Goal: Transaction & Acquisition: Purchase product/service

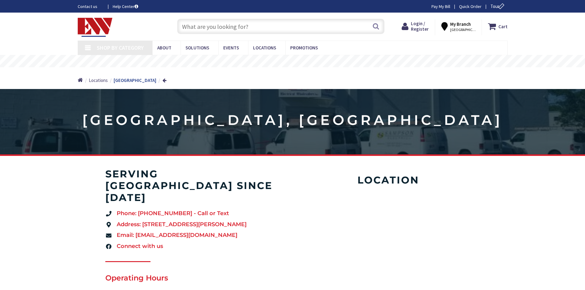
type input "[GEOGRAPHIC_DATA], [GEOGRAPHIC_DATA]"
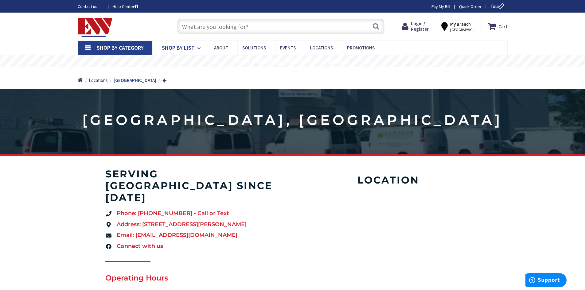
click at [174, 50] on span "Shop By List" at bounding box center [178, 47] width 33 height 7
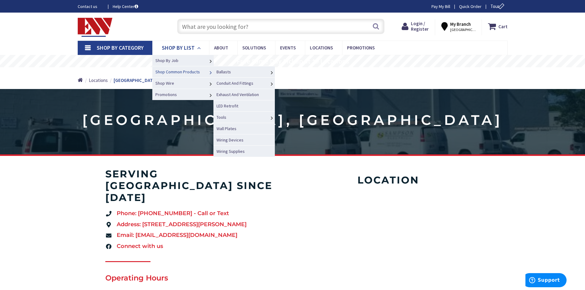
click at [175, 69] on span "Shop Common Products" at bounding box center [177, 72] width 45 height 6
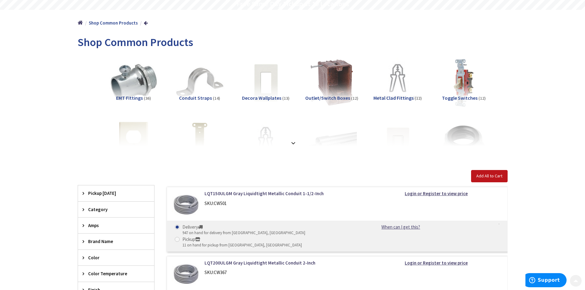
scroll to position [64, 0]
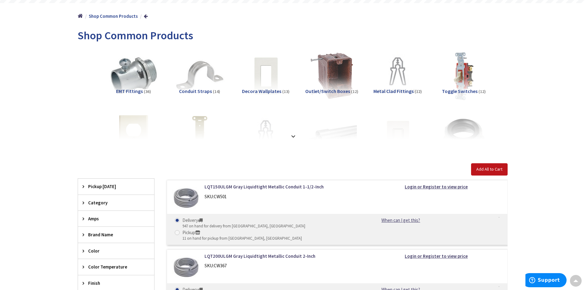
click at [98, 201] on span "Category" at bounding box center [113, 203] width 50 height 6
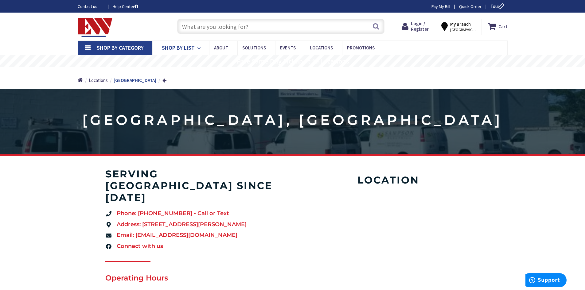
click at [190, 48] on span "Shop By List" at bounding box center [178, 47] width 33 height 7
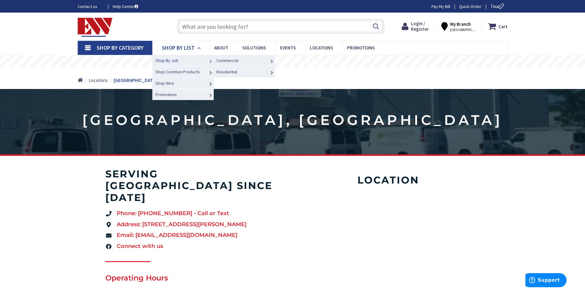
click at [175, 61] on span "Shop By Job" at bounding box center [166, 61] width 23 height 6
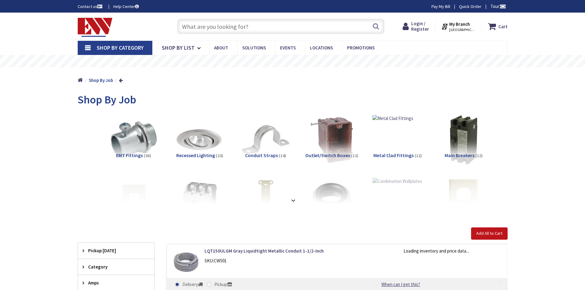
click at [196, 26] on input "text" at bounding box center [280, 26] width 207 height 15
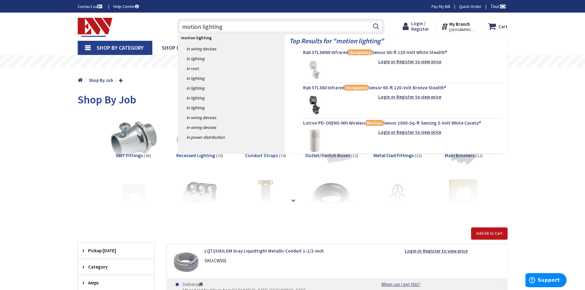
type input "motion lighting"
click at [198, 38] on strong "motion lighting" at bounding box center [196, 38] width 30 height 6
click at [200, 87] on link "in Lighting" at bounding box center [231, 88] width 107 height 10
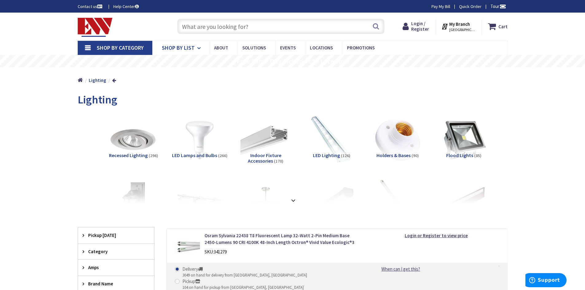
click at [176, 46] on span "Shop By List" at bounding box center [178, 47] width 33 height 7
click at [218, 28] on input "text" at bounding box center [280, 26] width 207 height 15
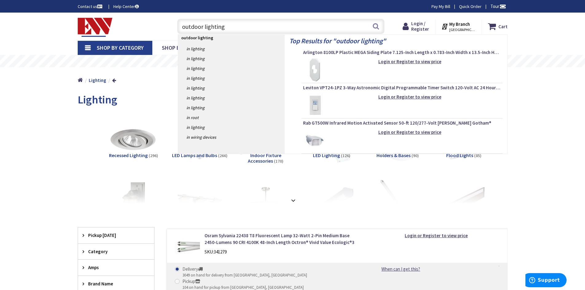
type input "outdoor lighting"
click at [196, 40] on strong "outdoor lighting" at bounding box center [197, 38] width 32 height 6
click at [199, 48] on link "in Lighting" at bounding box center [231, 49] width 107 height 10
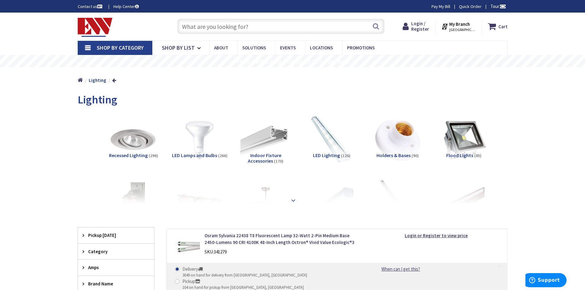
click at [293, 201] on strong at bounding box center [292, 200] width 7 height 7
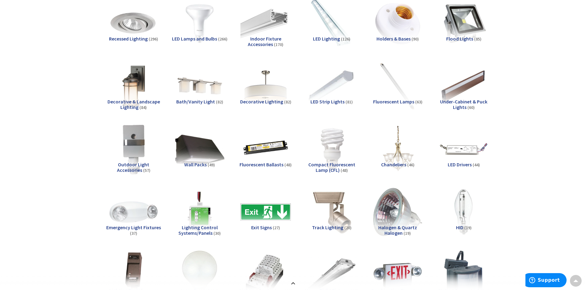
scroll to position [118, 0]
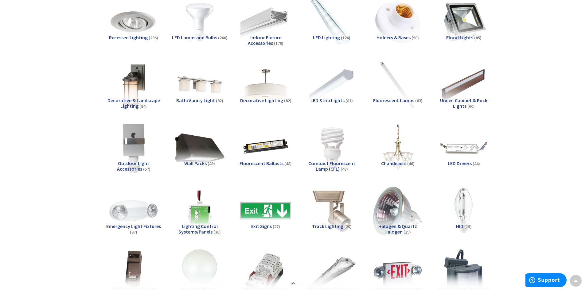
click at [141, 163] on span "Outdoor Light Accessories" at bounding box center [133, 166] width 33 height 12
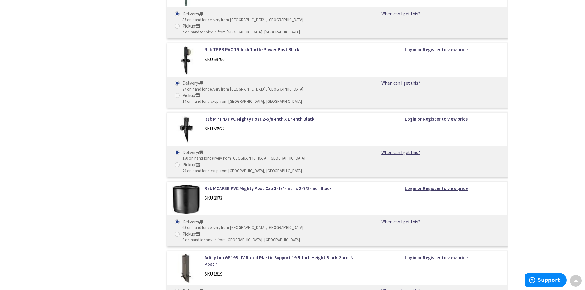
scroll to position [145, 0]
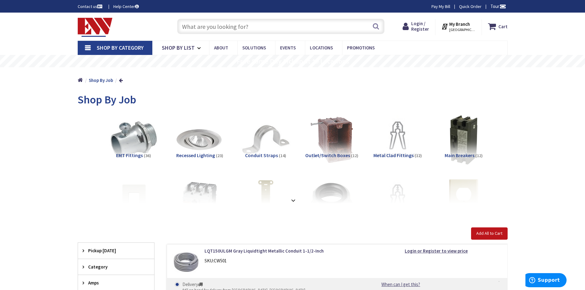
click at [198, 26] on input "text" at bounding box center [280, 26] width 207 height 15
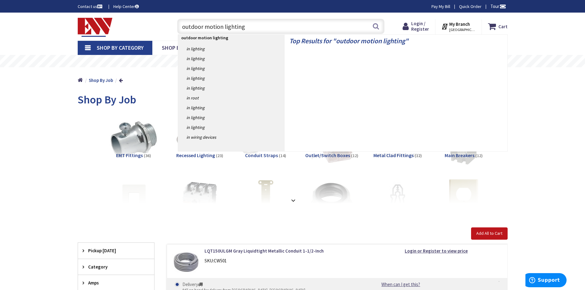
type input "outdoor motion lighting"
click at [192, 39] on strong "outdoor motion lighting" at bounding box center [204, 38] width 47 height 6
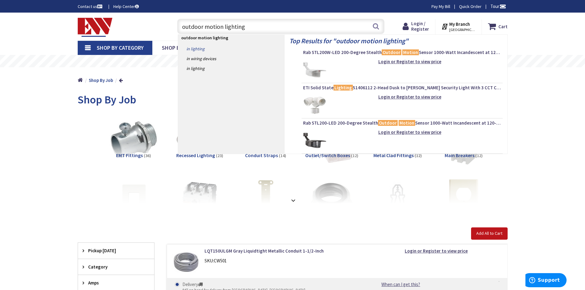
click at [196, 50] on link "in Lighting" at bounding box center [231, 49] width 107 height 10
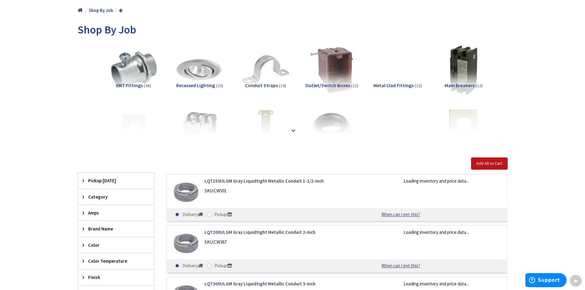
scroll to position [75, 0]
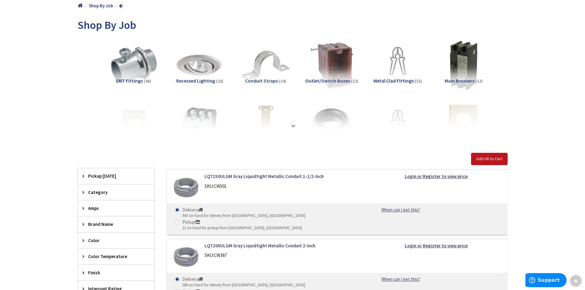
click at [294, 126] on strong at bounding box center [292, 125] width 7 height 7
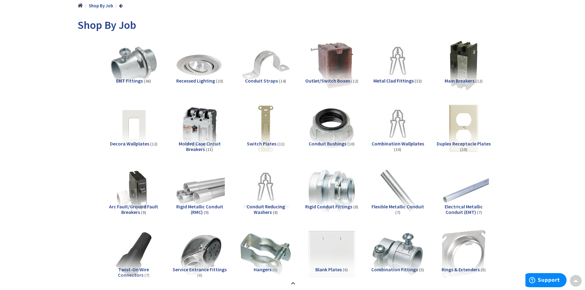
scroll to position [0, 0]
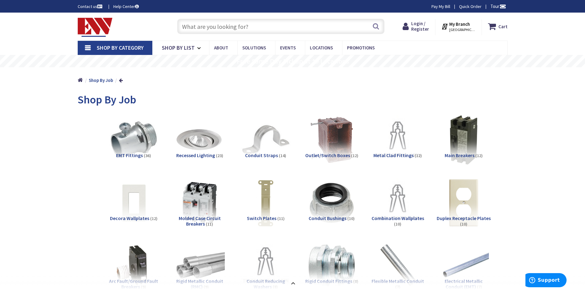
click at [252, 28] on input "text" at bounding box center [280, 26] width 207 height 15
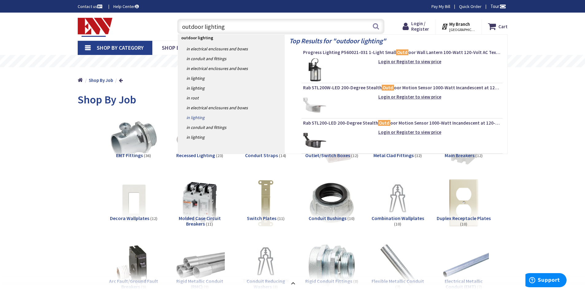
type input "outdoor lighting"
click at [200, 119] on link "in Lighting" at bounding box center [231, 118] width 107 height 10
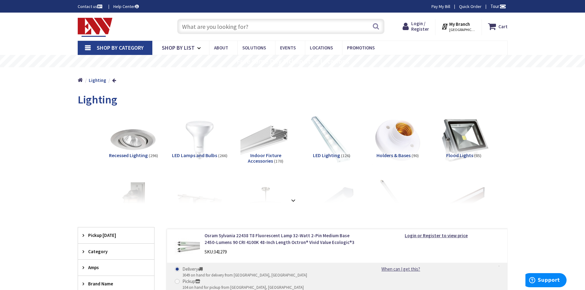
drag, startPoint x: 464, startPoint y: 153, endPoint x: 468, endPoint y: 151, distance: 4.7
click at [465, 153] on span "Flood Lights" at bounding box center [459, 155] width 27 height 6
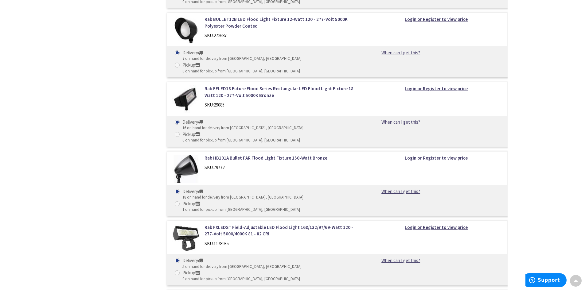
scroll to position [1787, 0]
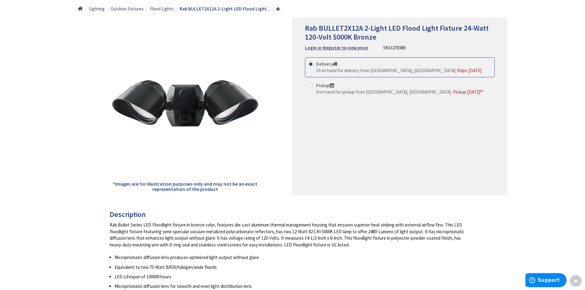
scroll to position [40, 0]
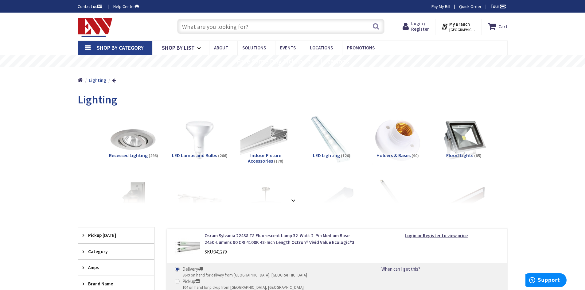
click at [465, 155] on span "Flood Lights" at bounding box center [459, 155] width 27 height 6
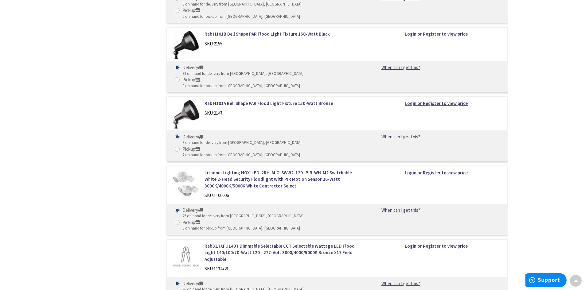
scroll to position [849, 0]
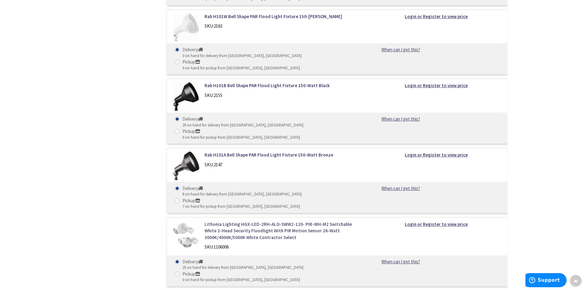
click at [271, 221] on link "Lithonia Lighting HGX-LED-2RH-ALO-SWW2-120- PIR-WH-M2 Switchable White 2-Head S…" at bounding box center [282, 231] width 156 height 20
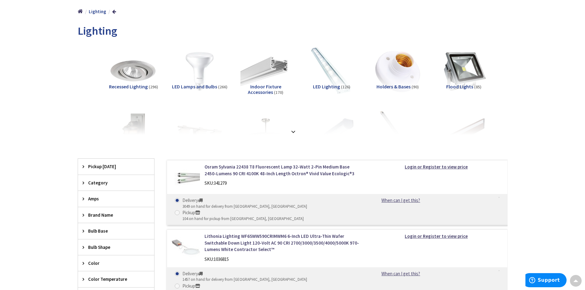
scroll to position [21, 0]
